Goal: Information Seeking & Learning: Learn about a topic

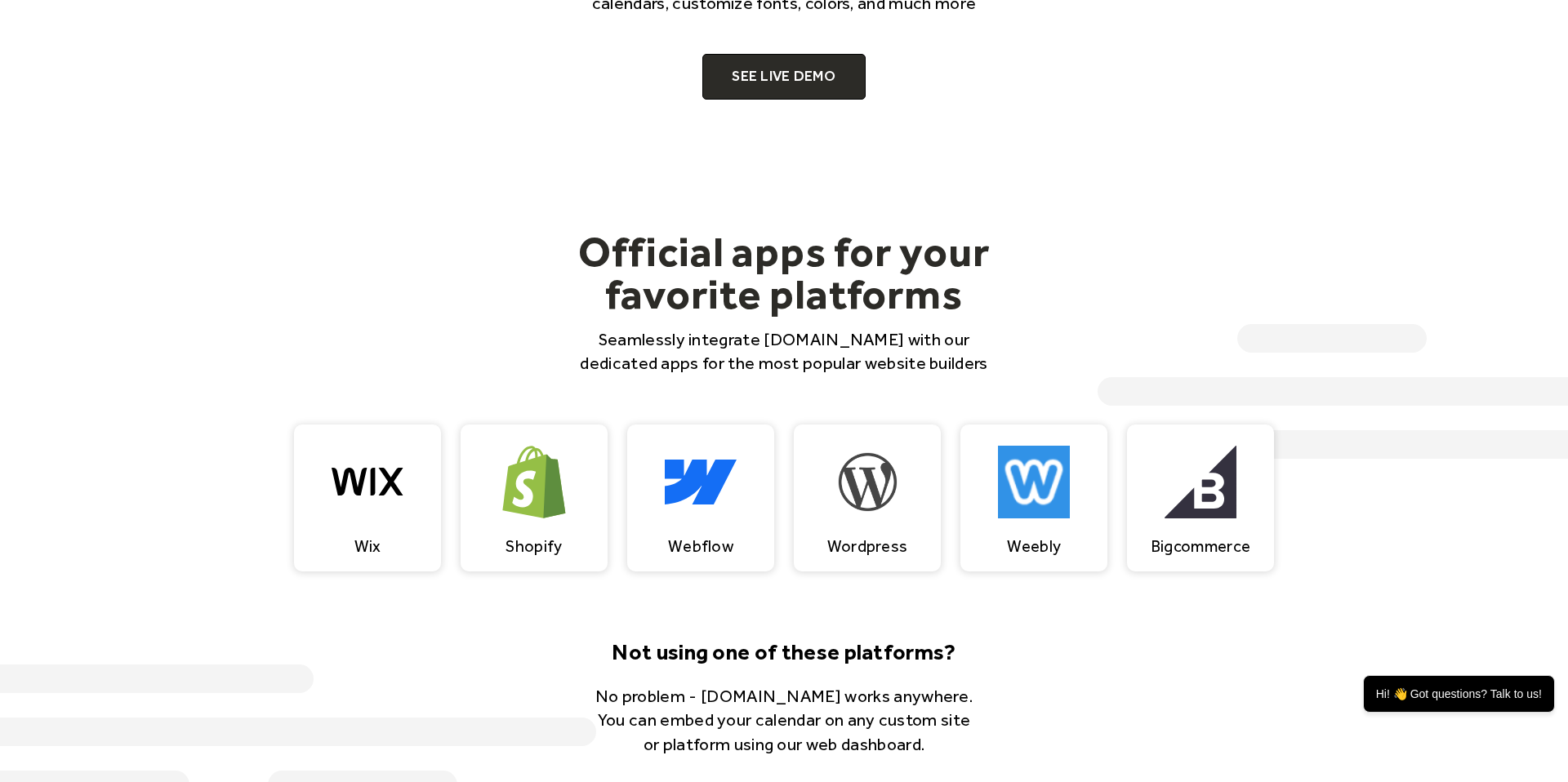
scroll to position [1101, 0]
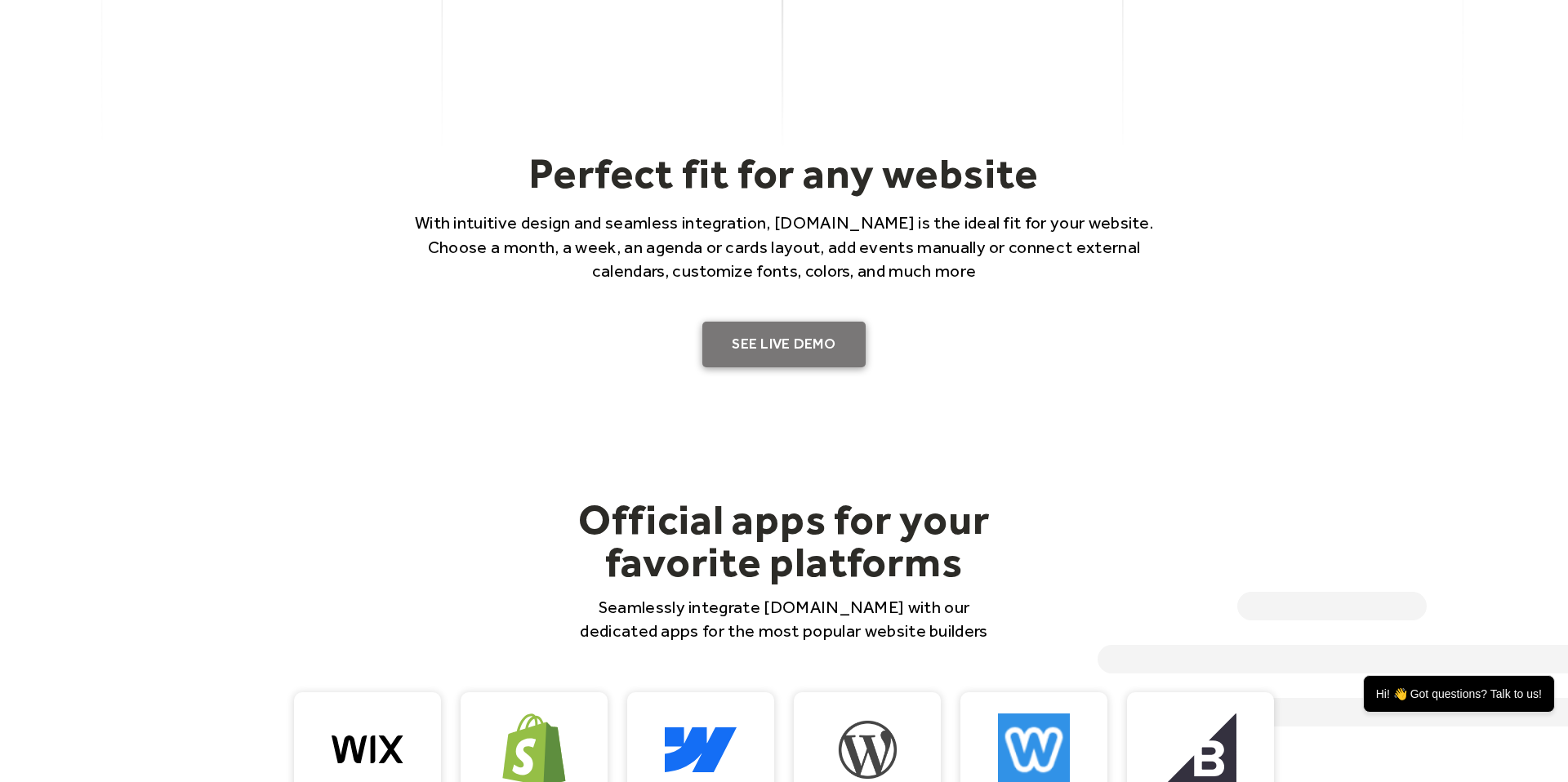
click at [809, 330] on link "SEE LIVE DEMO" at bounding box center [784, 345] width 163 height 46
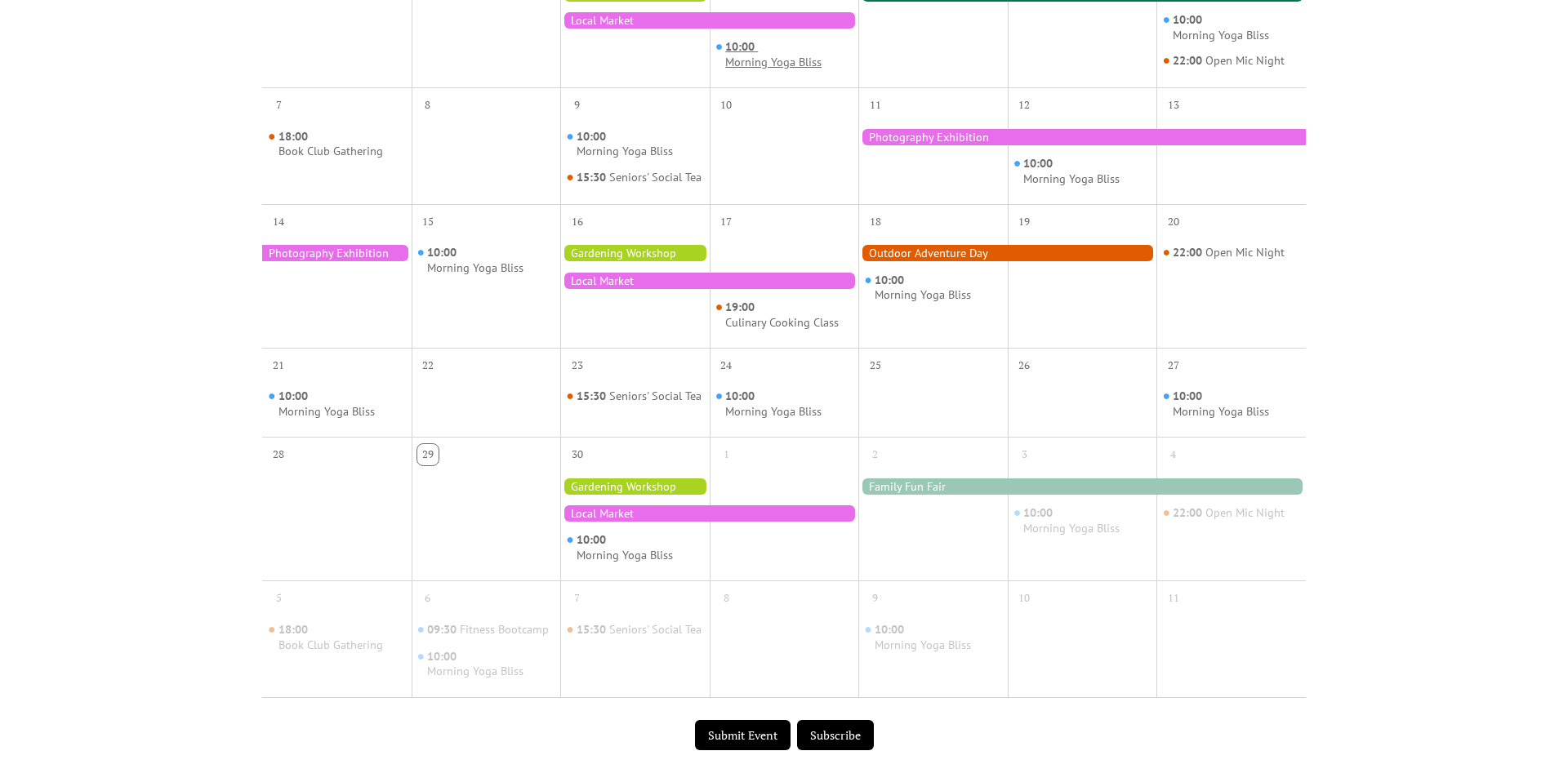
scroll to position [111, 0]
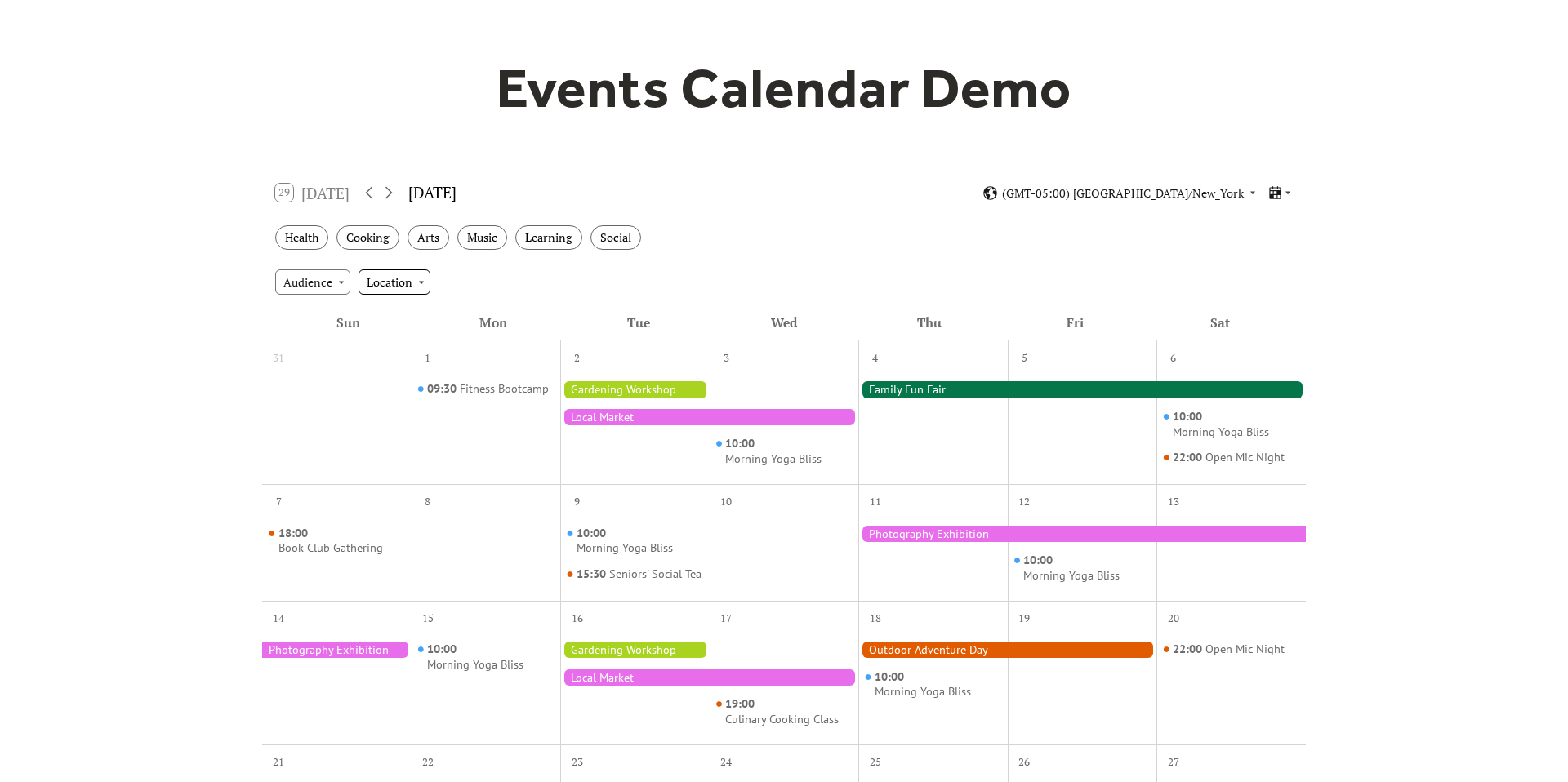
click at [397, 283] on div "Location" at bounding box center [394, 282] width 72 height 25
click at [404, 336] on span "Outdoor" at bounding box center [393, 342] width 44 height 18
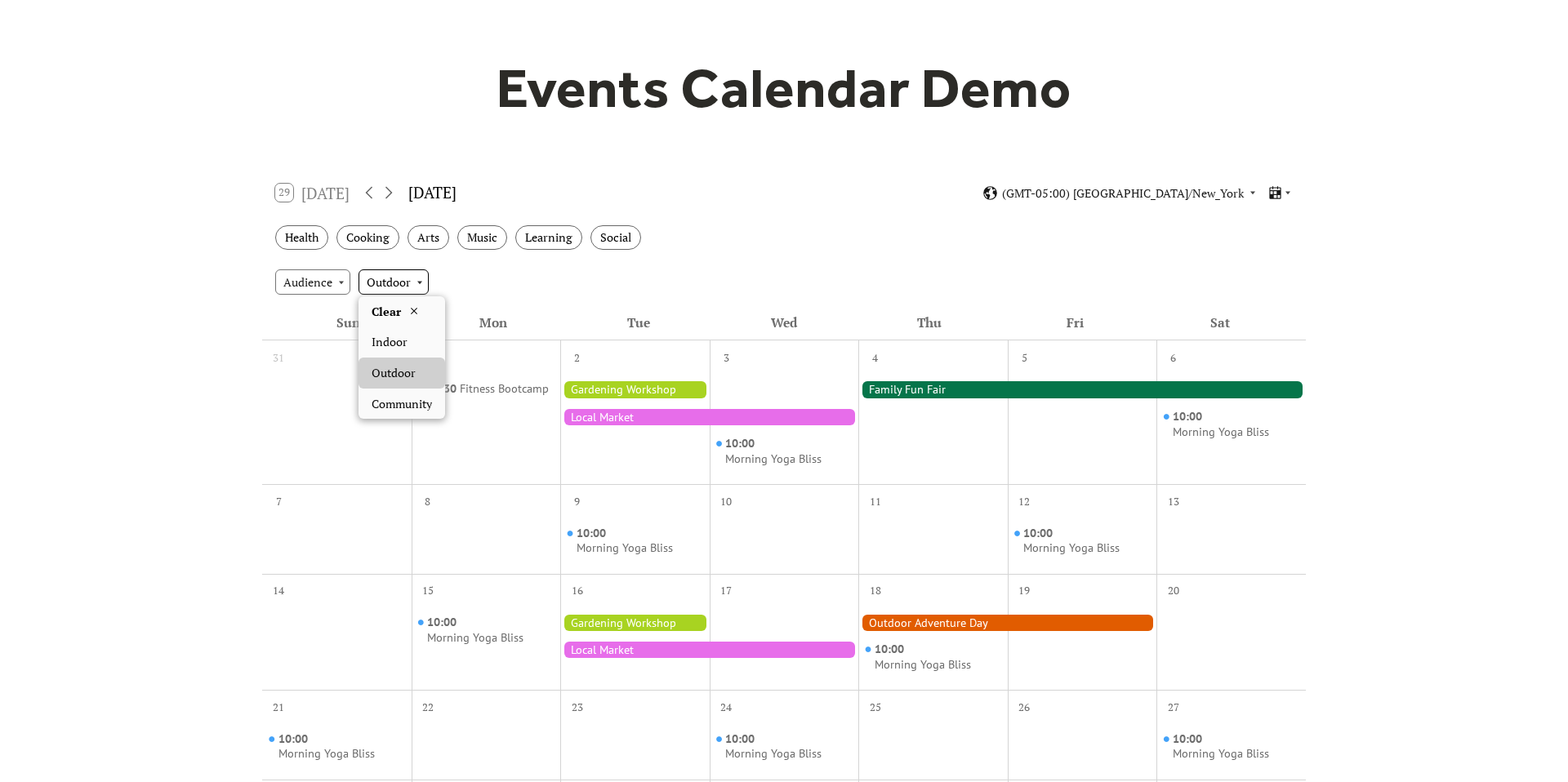
click at [410, 279] on div "Outdoor" at bounding box center [393, 282] width 70 height 25
click at [377, 409] on span "Community" at bounding box center [402, 404] width 61 height 18
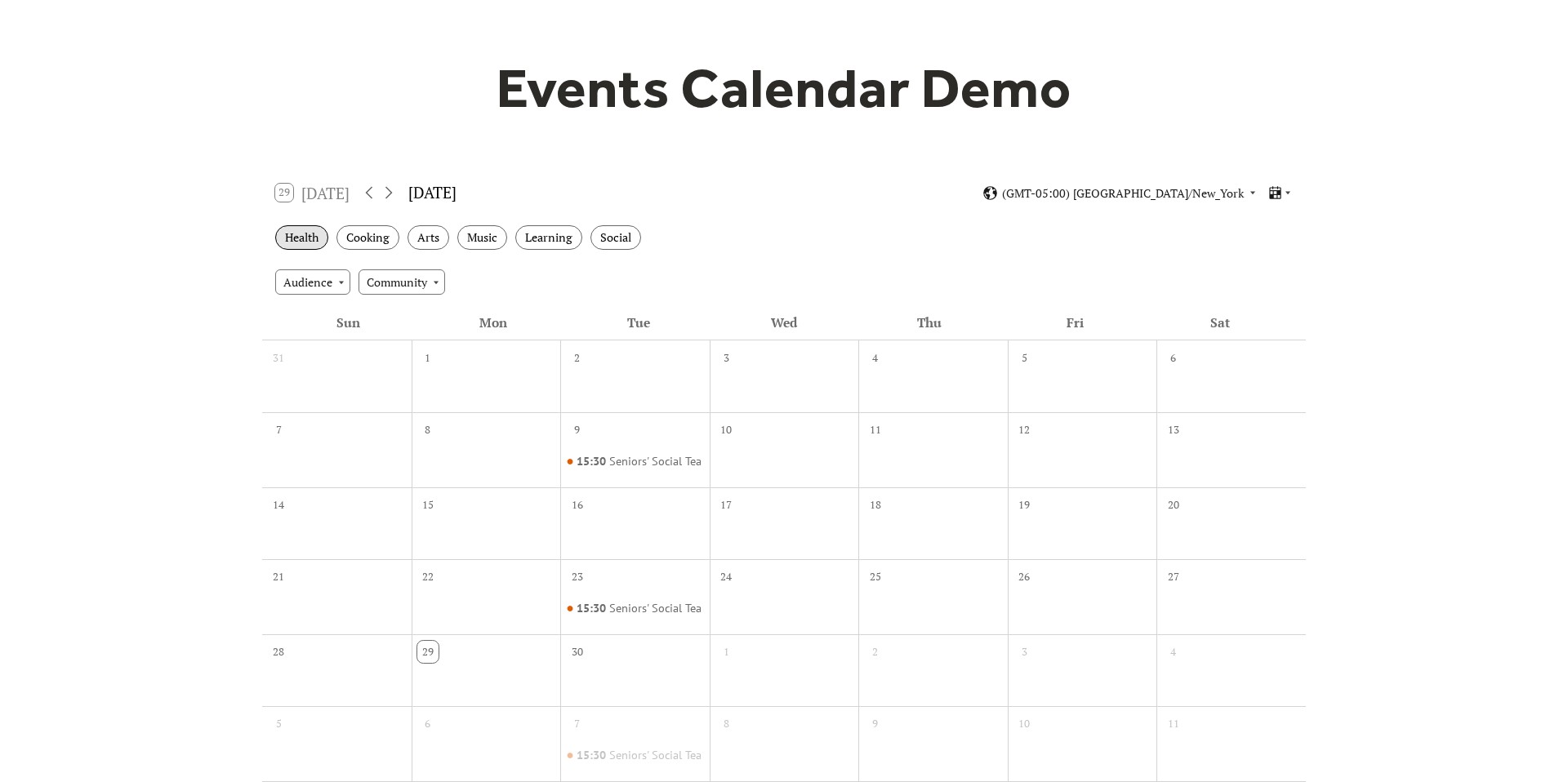
click at [316, 230] on div "Health" at bounding box center [302, 238] width 53 height 26
click at [369, 236] on div "Cooking" at bounding box center [368, 238] width 63 height 26
click at [438, 252] on div "Health Cooking Arts Music Learning Social" at bounding box center [784, 238] width 1043 height 45
click at [438, 236] on div "Arts" at bounding box center [429, 238] width 42 height 26
click at [519, 240] on div "Learning" at bounding box center [548, 238] width 67 height 26
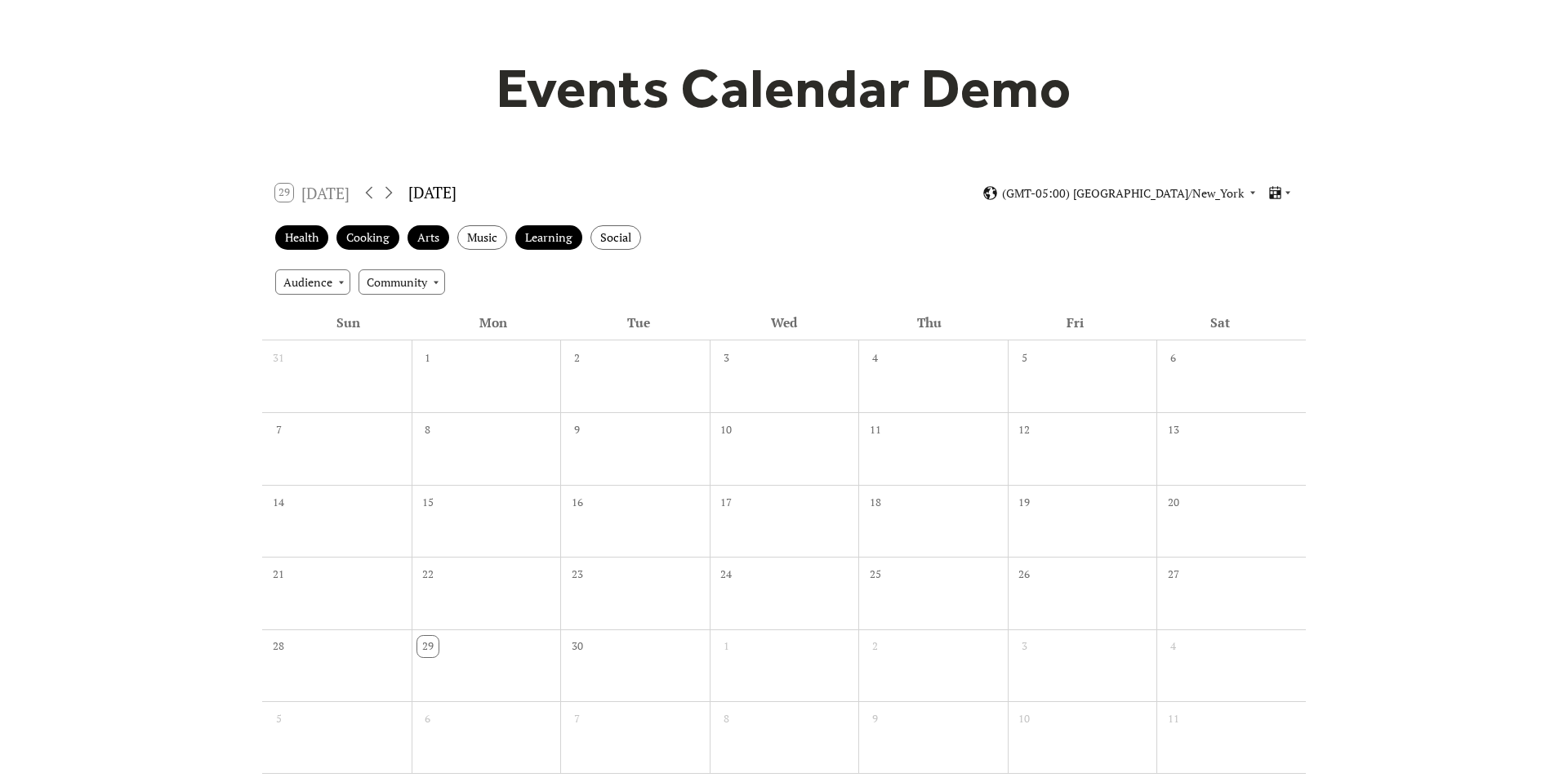
click at [589, 241] on div "Health Cooking Arts Music Learning Social" at bounding box center [784, 238] width 1043 height 45
click at [439, 206] on div "29 Today September 2025 (GMT-05:00) America/New_York" at bounding box center [784, 193] width 1043 height 44
click at [292, 188] on div "29 Today" at bounding box center [313, 192] width 74 height 18
click at [1292, 190] on icon at bounding box center [1288, 193] width 10 height 10
click at [1268, 216] on span "Month" at bounding box center [1257, 218] width 34 height 18
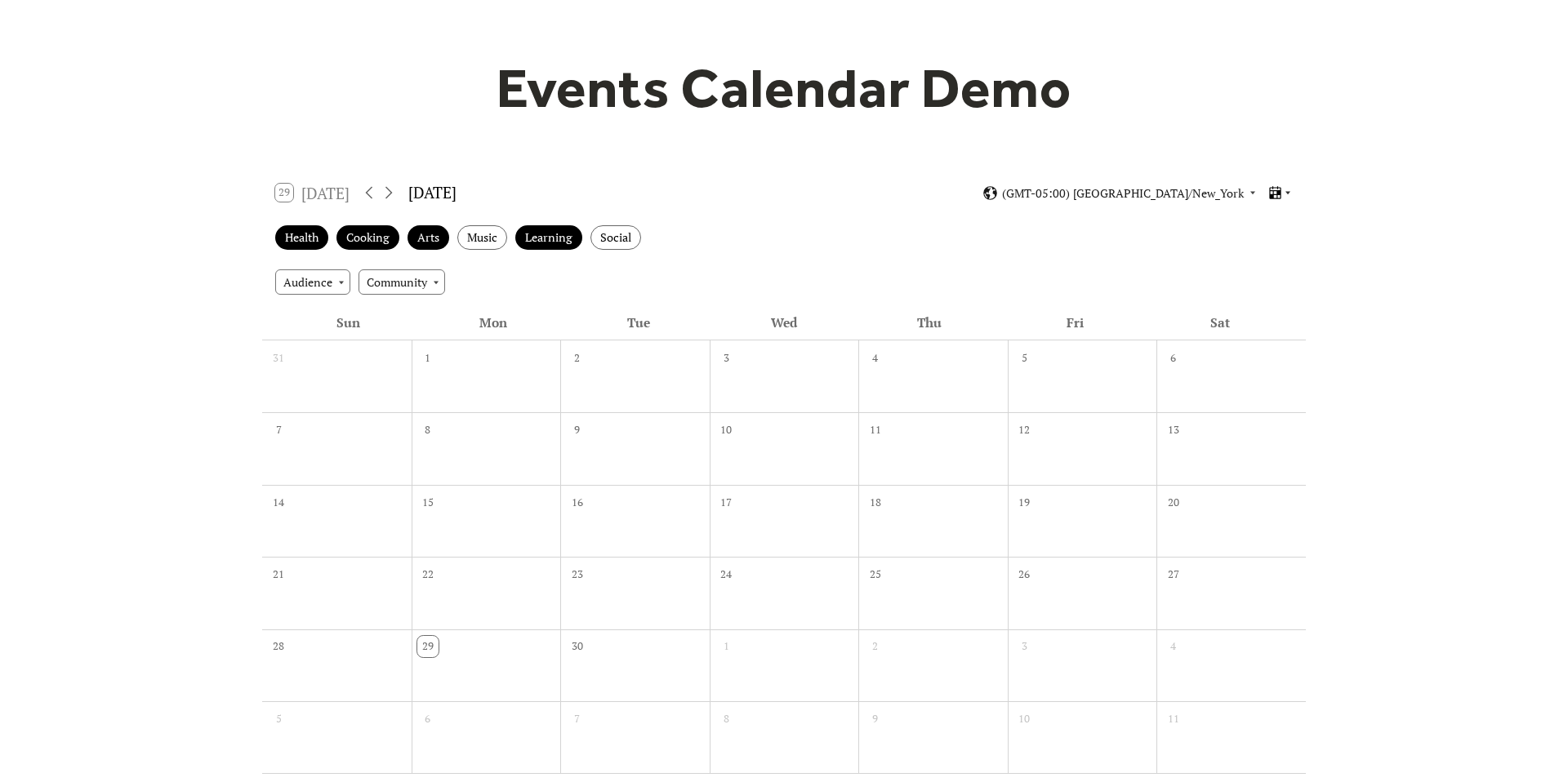
click at [1284, 199] on div at bounding box center [1280, 193] width 26 height 15
click at [1266, 319] on div "Week" at bounding box center [1250, 310] width 85 height 31
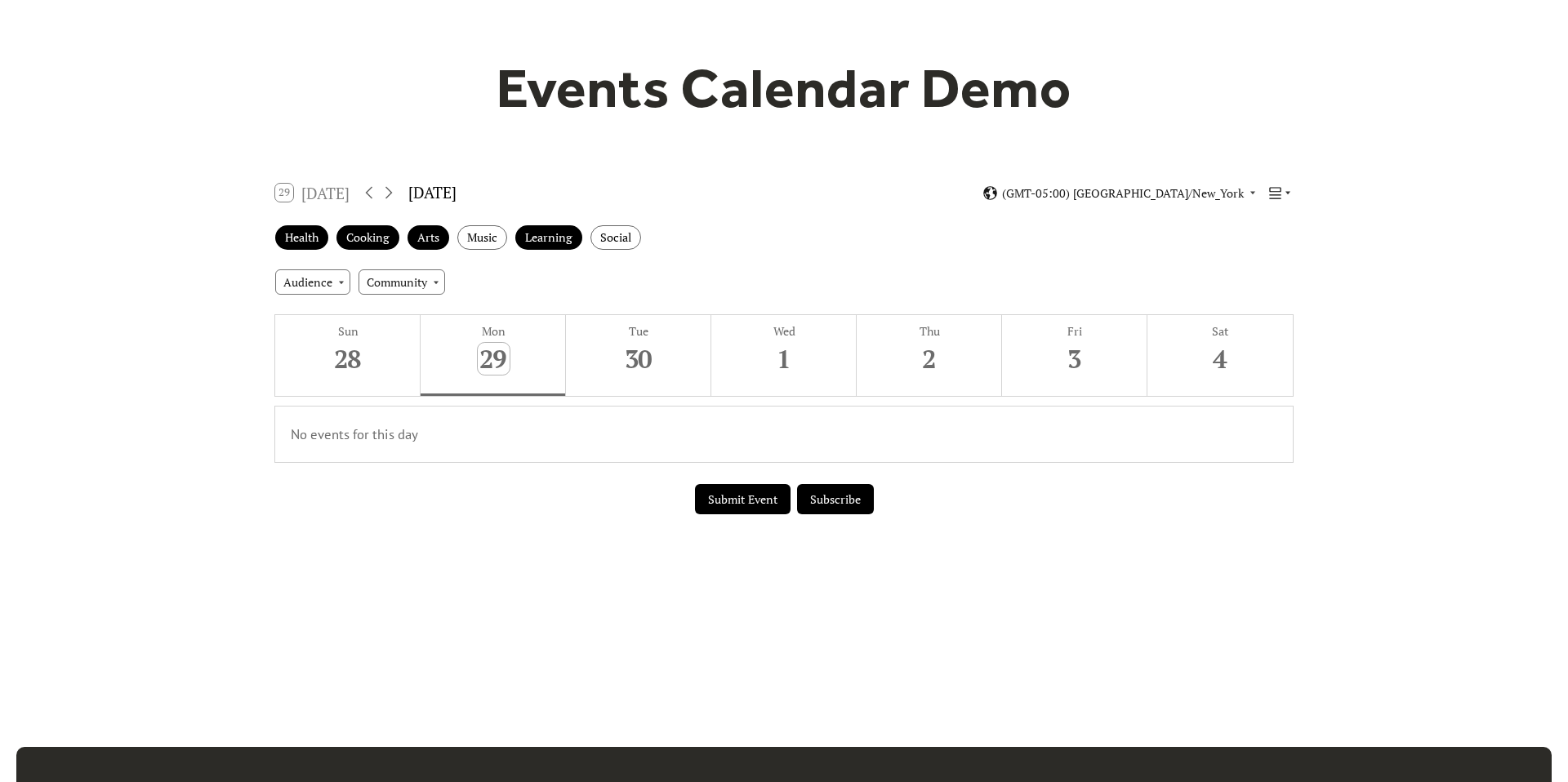
click at [1283, 196] on icon at bounding box center [1288, 193] width 10 height 10
click at [1268, 253] on span "Cards" at bounding box center [1254, 248] width 29 height 18
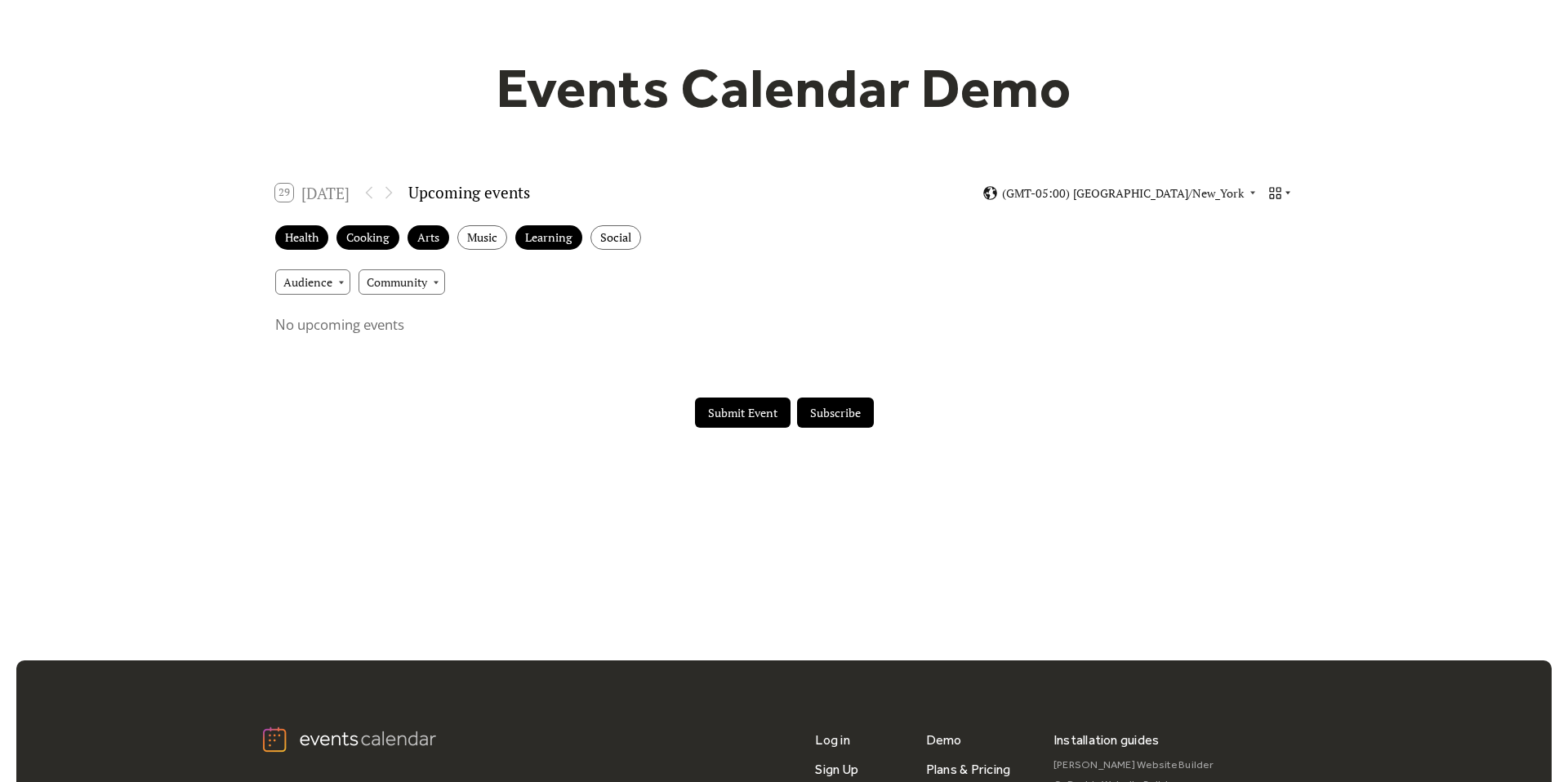
click at [1283, 190] on icon at bounding box center [1288, 193] width 10 height 10
click at [1270, 227] on div "Month" at bounding box center [1250, 218] width 85 height 31
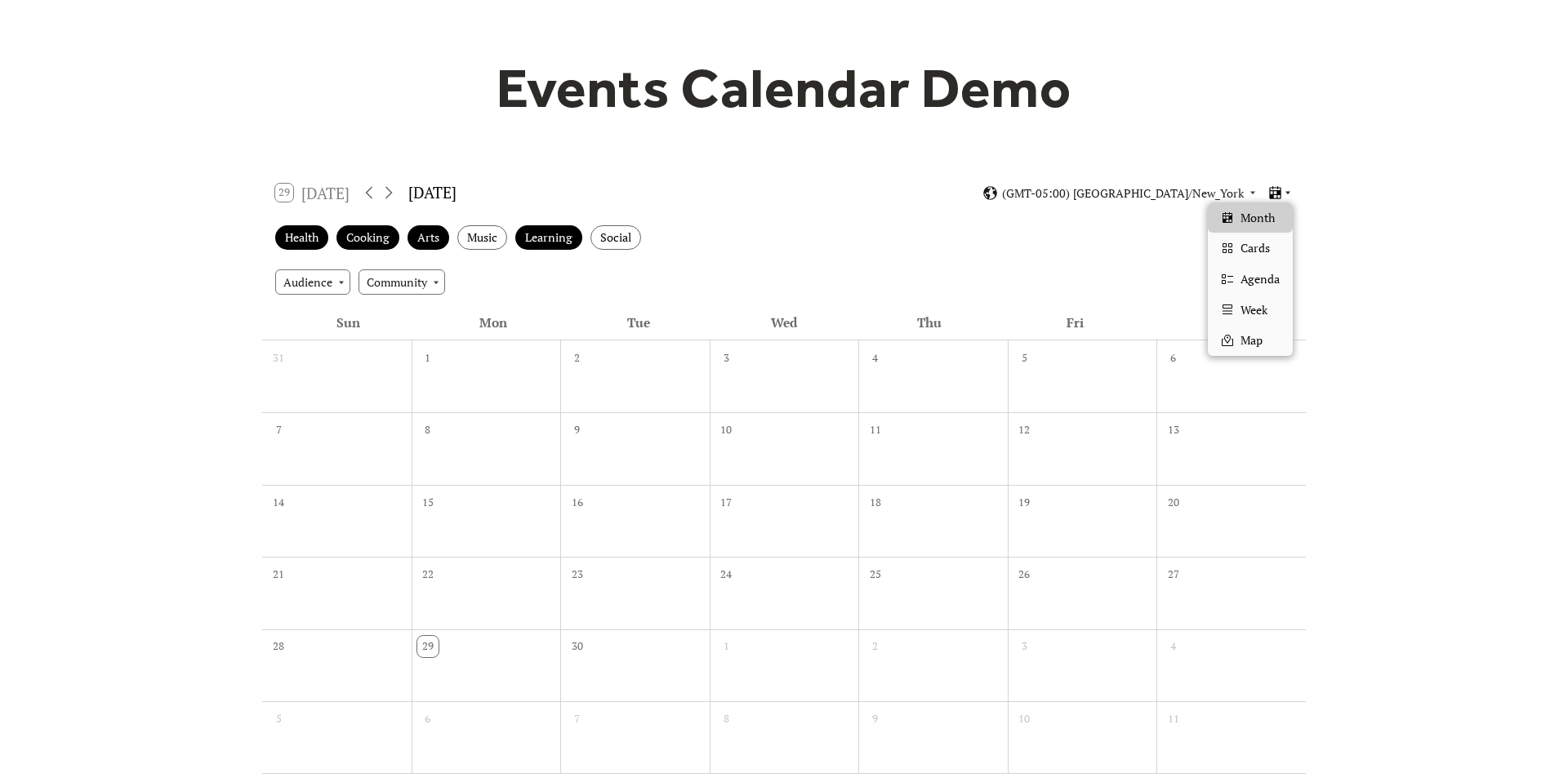
click at [1283, 194] on icon at bounding box center [1288, 193] width 10 height 10
click at [1293, 127] on div "Events Calendar Demo Loading the Events Calendar..." at bounding box center [784, 446] width 1045 height 966
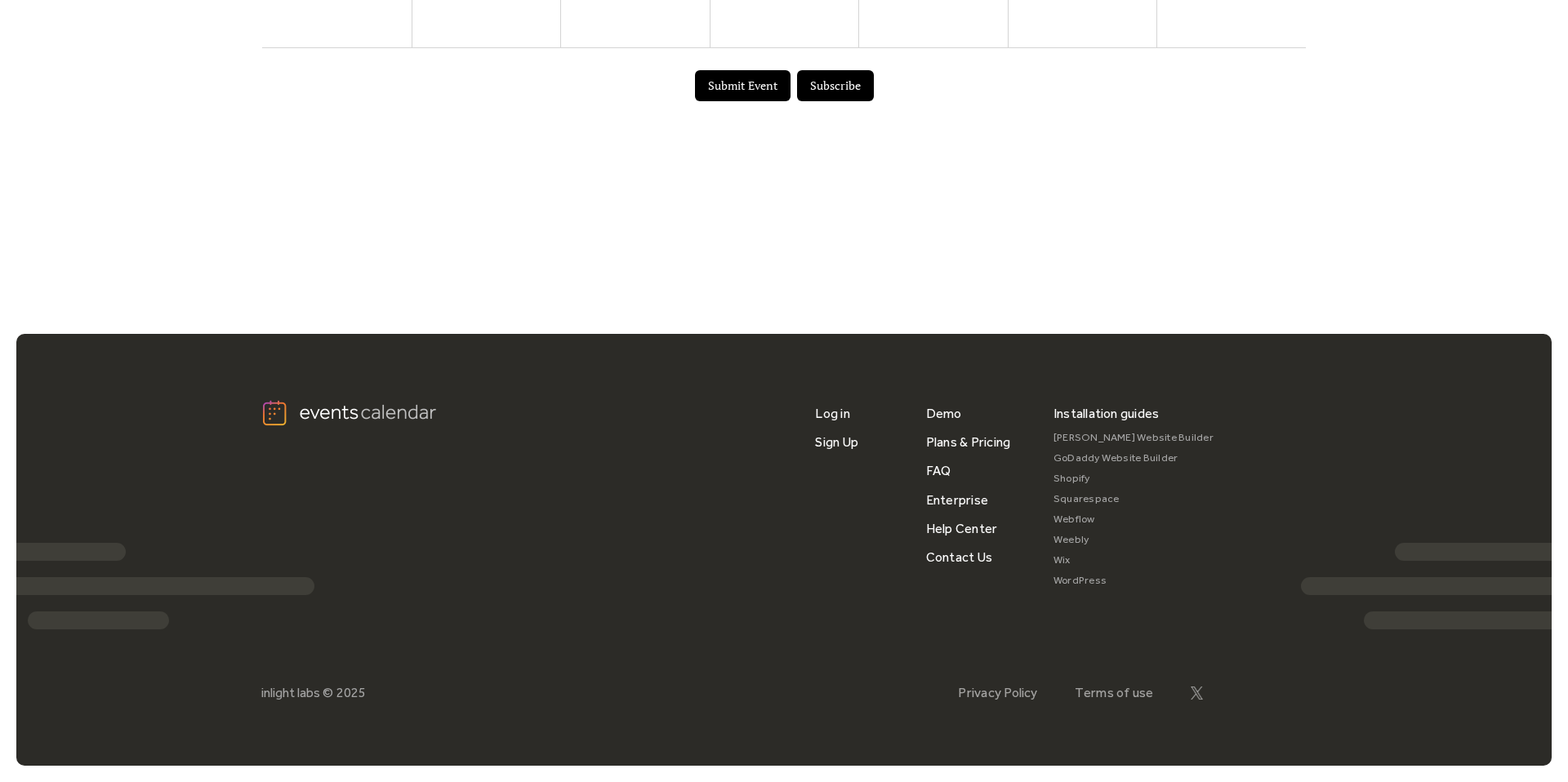
scroll to position [0, 0]
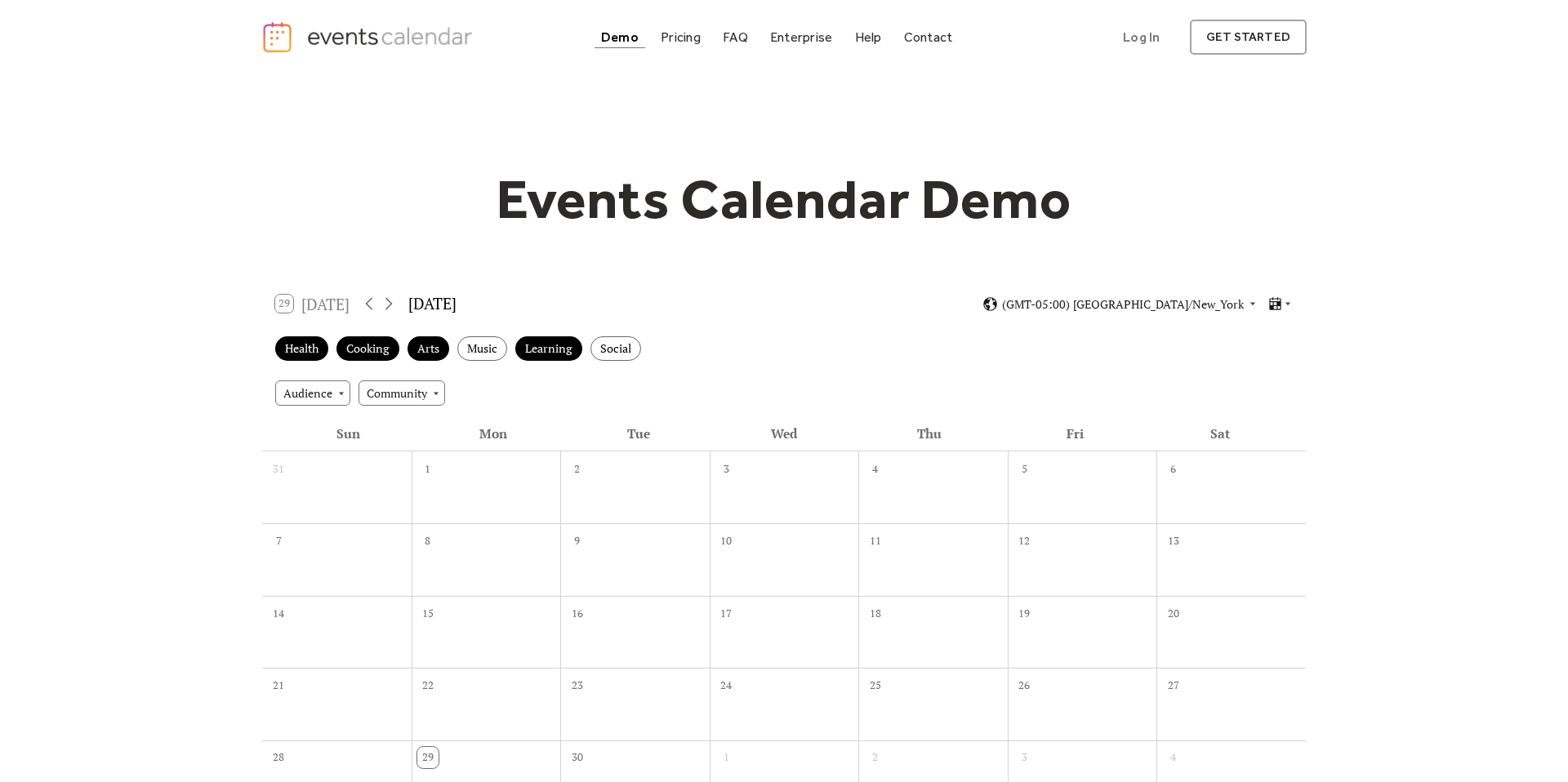
click at [403, 32] on img "home" at bounding box center [369, 36] width 216 height 33
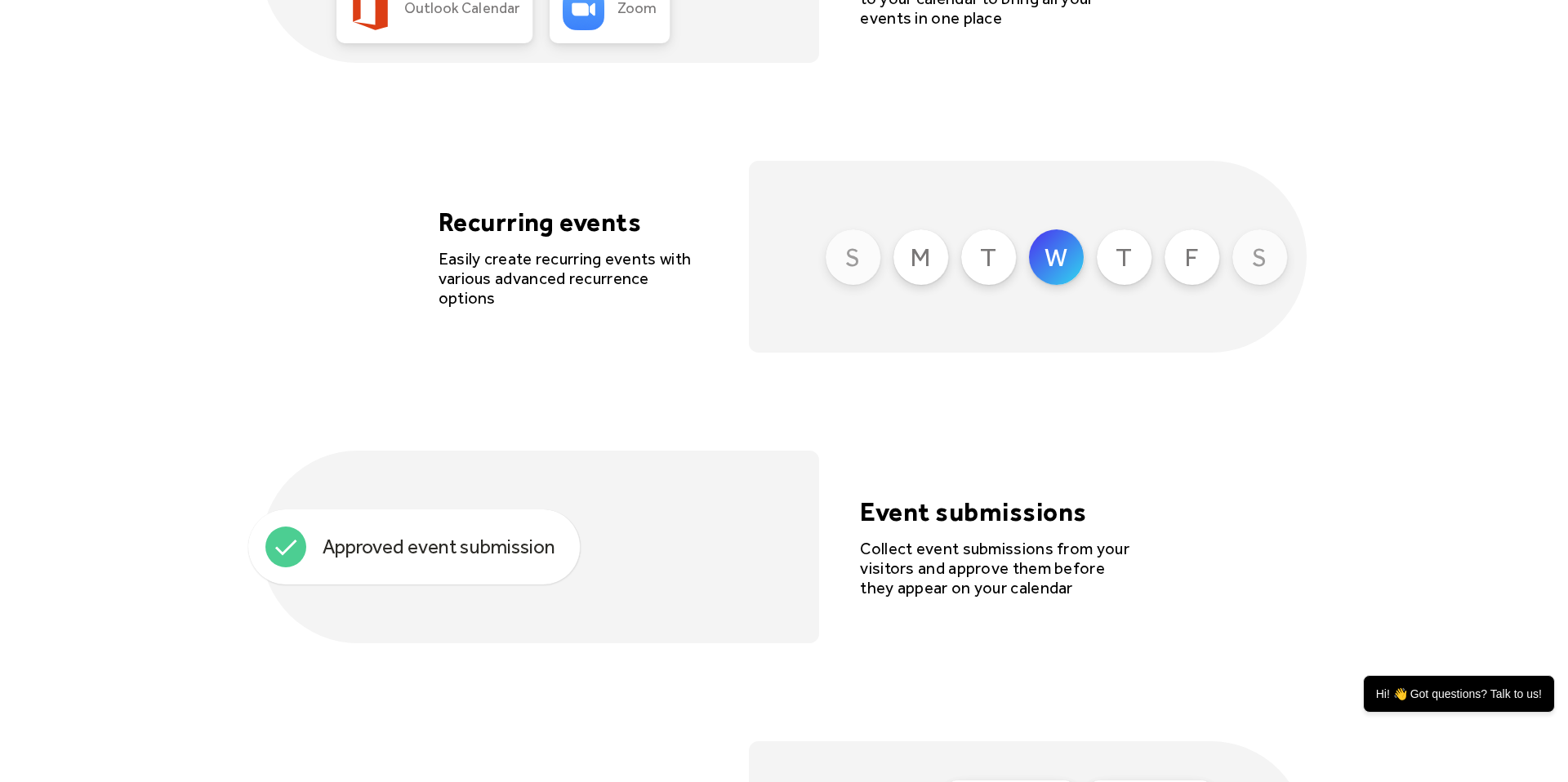
scroll to position [4181, 0]
